Goal: Transaction & Acquisition: Purchase product/service

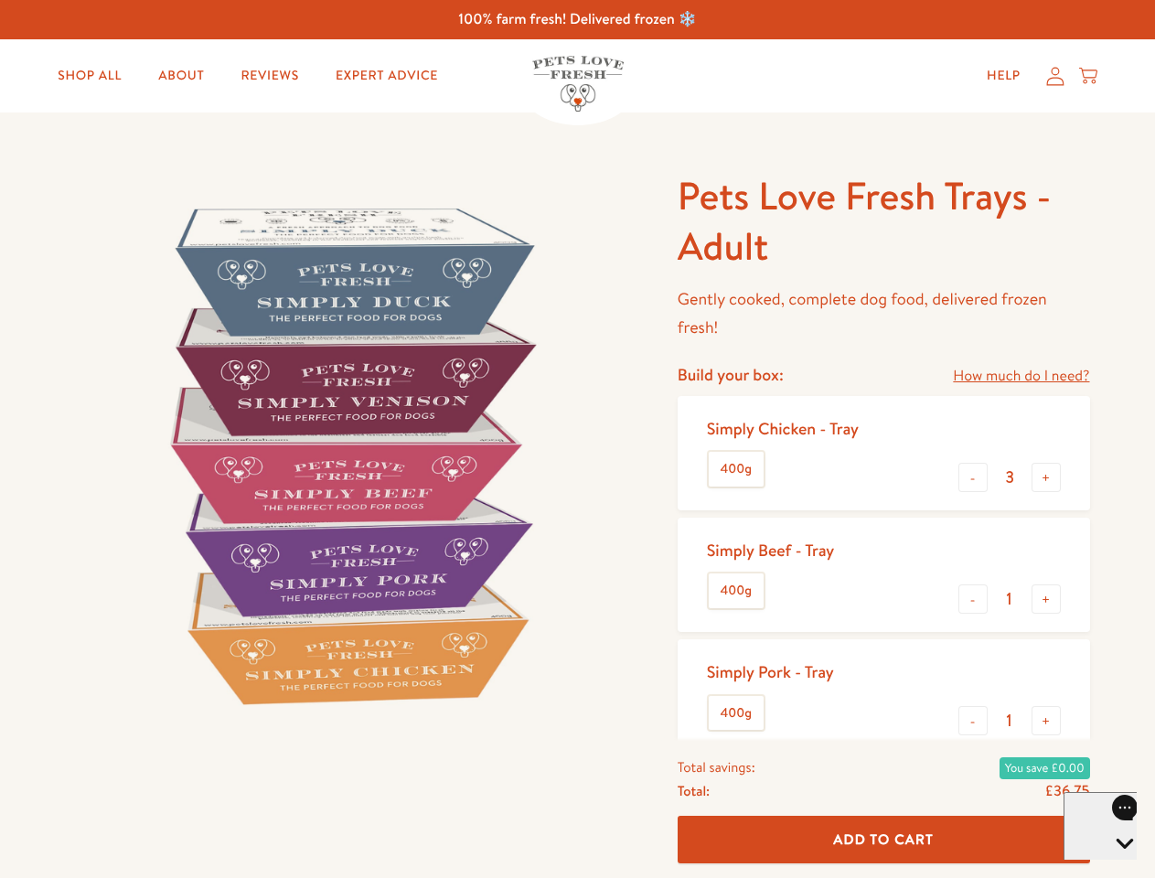
click at [577, 439] on img at bounding box center [350, 455] width 568 height 568
click at [1021, 376] on link "How much do I need?" at bounding box center [1021, 376] width 136 height 25
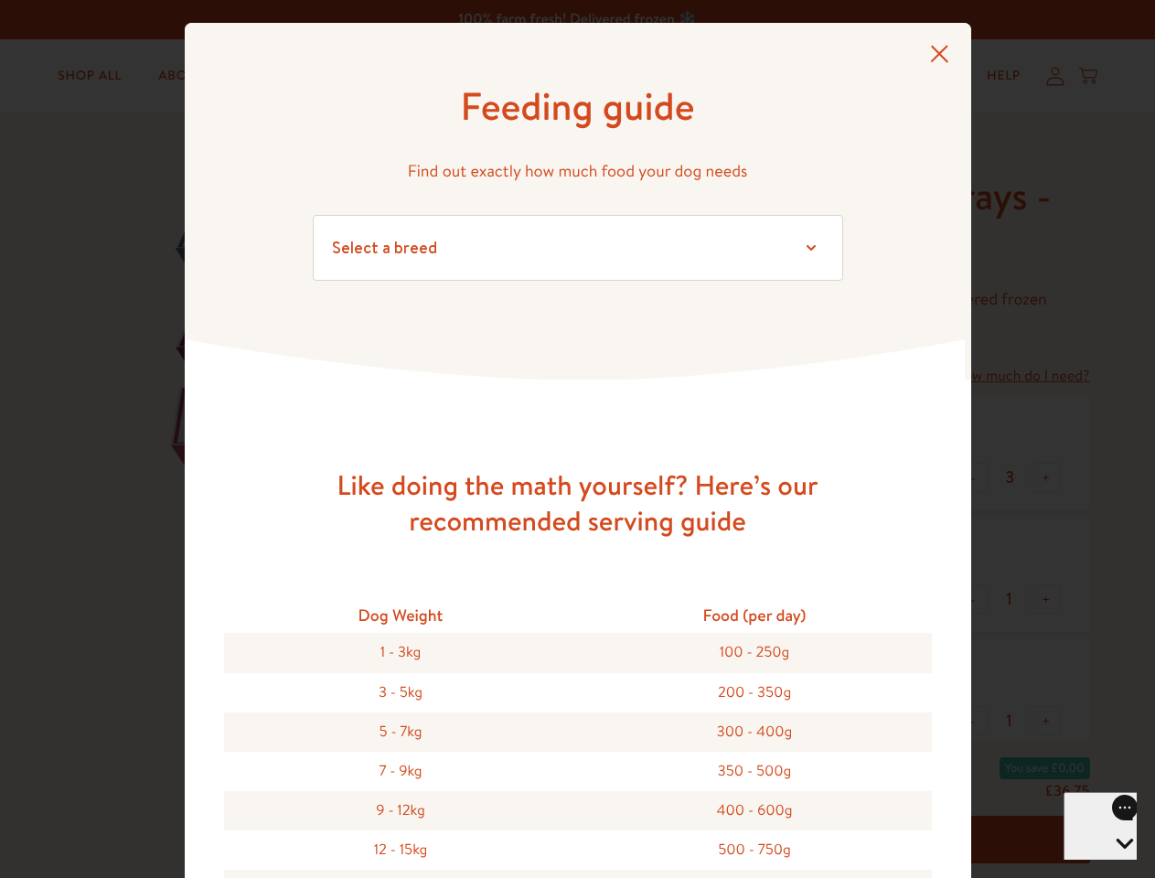
click at [973, 478] on div "Feeding guide Find out exactly how much food your dog needs Select a breed Affe…" at bounding box center [577, 439] width 1155 height 878
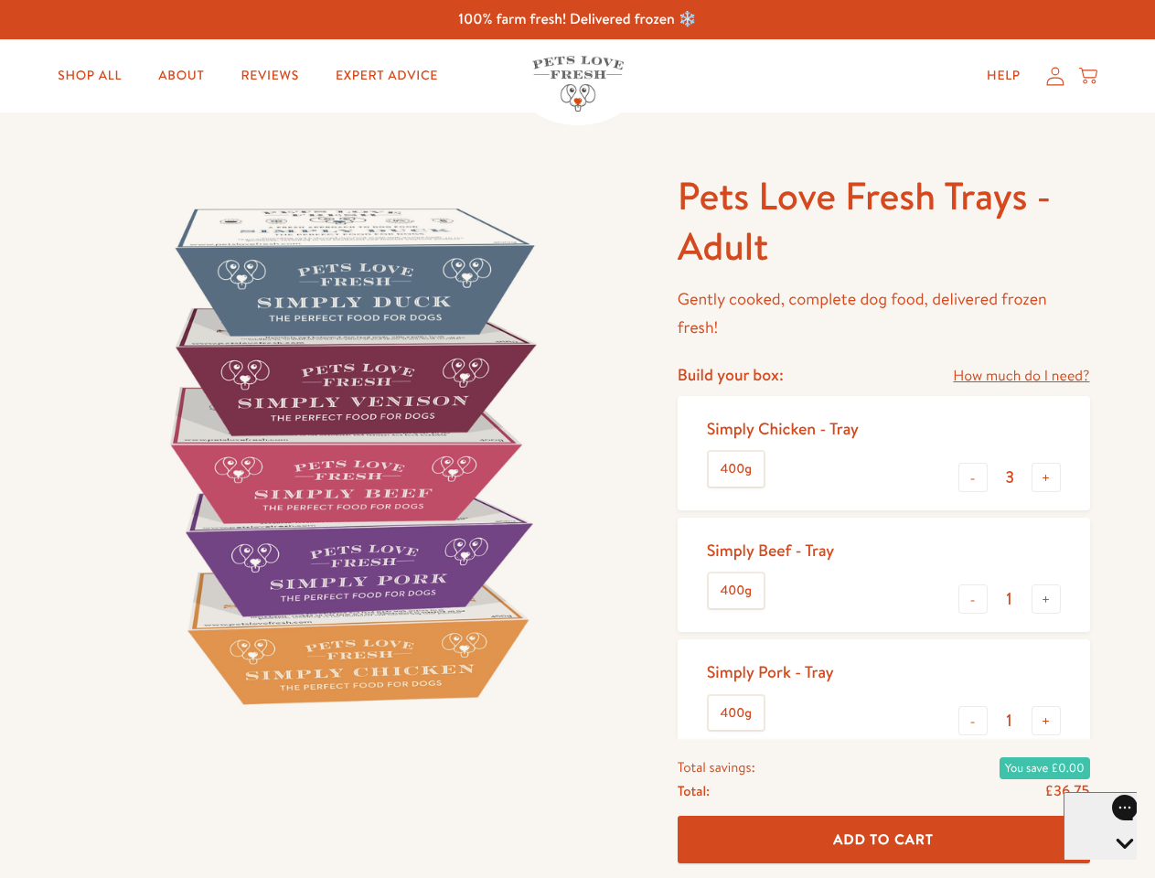
click at [1046, 478] on button "+" at bounding box center [1046, 477] width 29 height 29
type input "4"
click at [973, 599] on button "-" at bounding box center [973, 599] width 29 height 29
click at [1046, 599] on button "+" at bounding box center [1046, 599] width 29 height 29
type input "1"
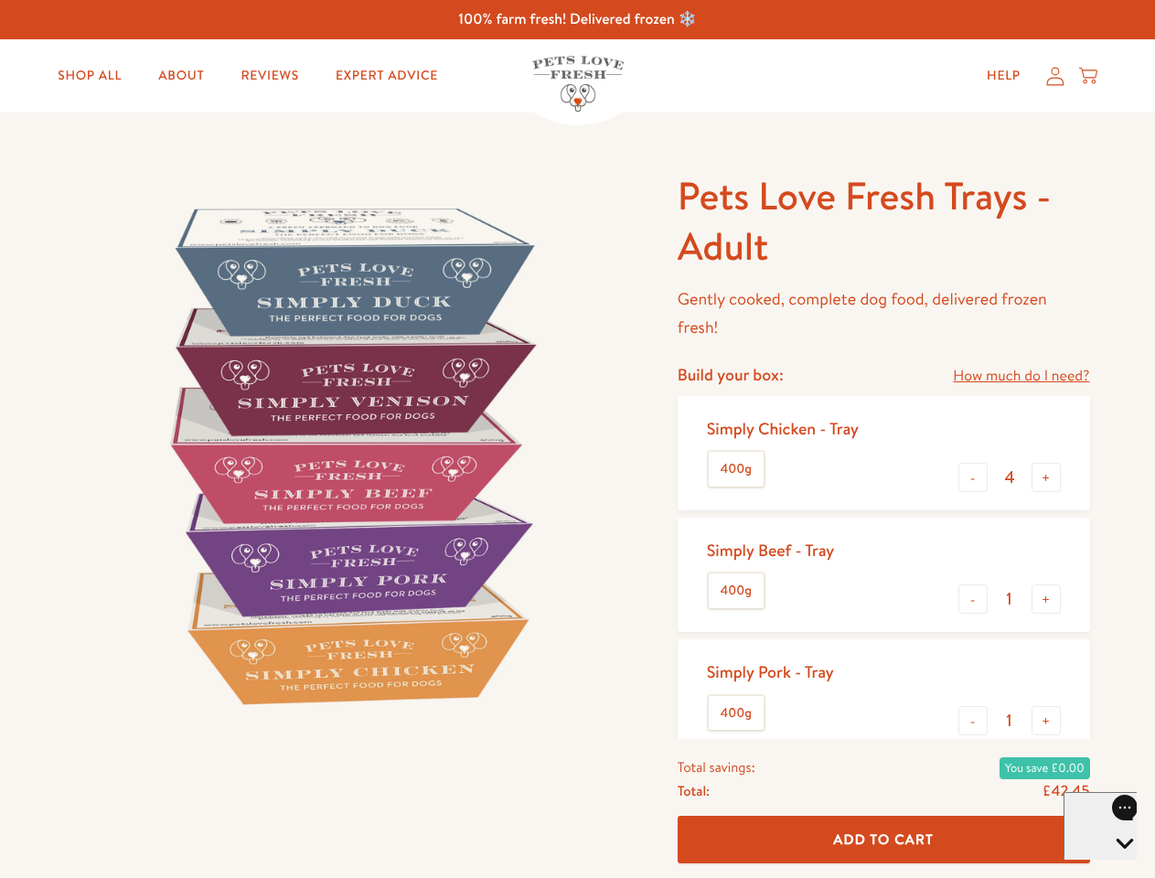
click at [973, 721] on button "-" at bounding box center [973, 720] width 29 height 29
click at [1046, 721] on button "+" at bounding box center [1046, 720] width 29 height 29
type input "1"
click at [884, 840] on span "Add To Cart" at bounding box center [883, 839] width 101 height 19
click at [1116, 866] on icon "Open gorgias live chat" at bounding box center [1124, 874] width 17 height 17
